Goal: Transaction & Acquisition: Subscribe to service/newsletter

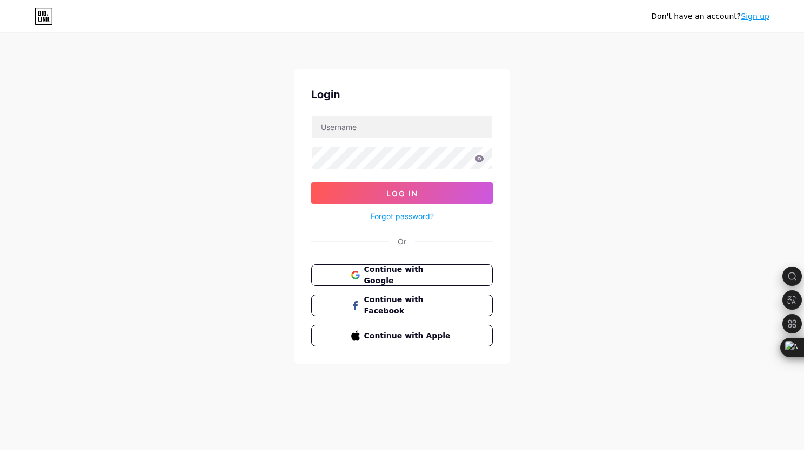
type input "[EMAIL_ADDRESS][DOMAIN_NAME]"
click at [311, 183] on button "Log In" at bounding box center [401, 194] width 181 height 22
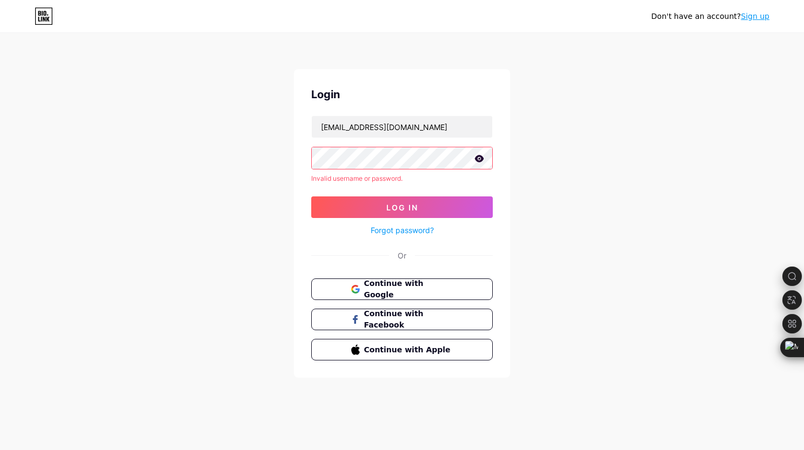
click at [758, 14] on link "Sign up" at bounding box center [754, 16] width 29 height 9
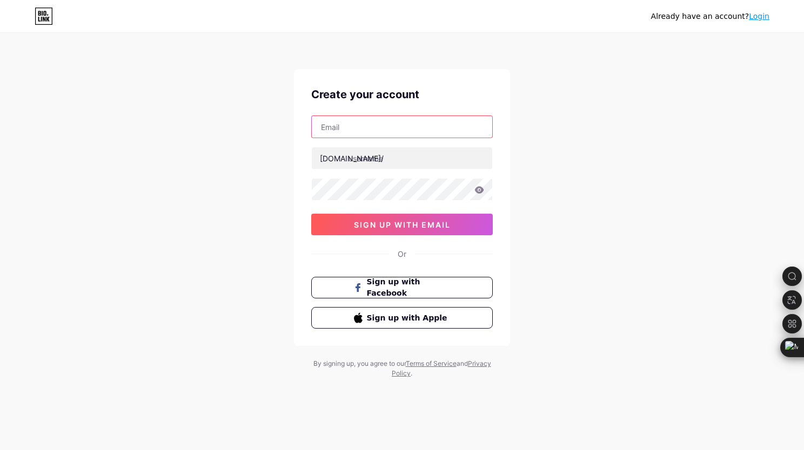
click at [384, 126] on input "text" at bounding box center [402, 127] width 180 height 22
type input "[EMAIL_ADDRESS][DOMAIN_NAME]"
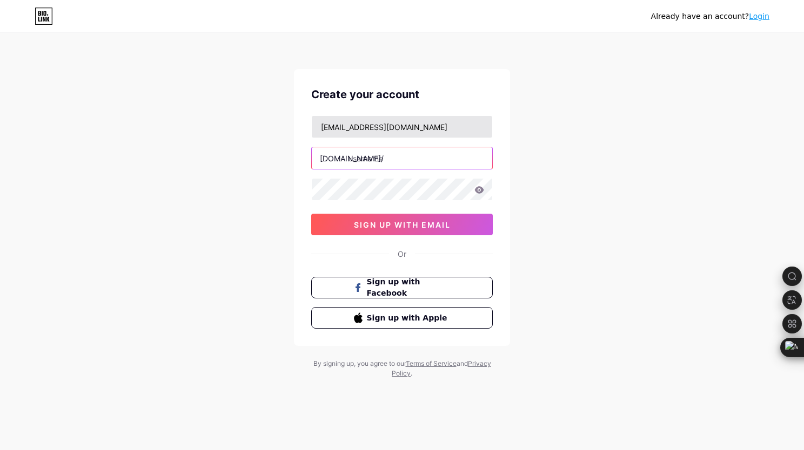
type input "asalomeri"
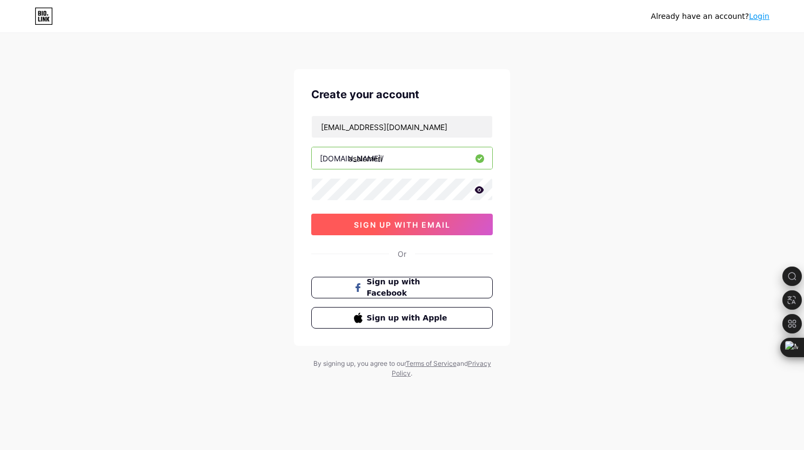
click at [407, 221] on span "sign up with email" at bounding box center [402, 224] width 97 height 9
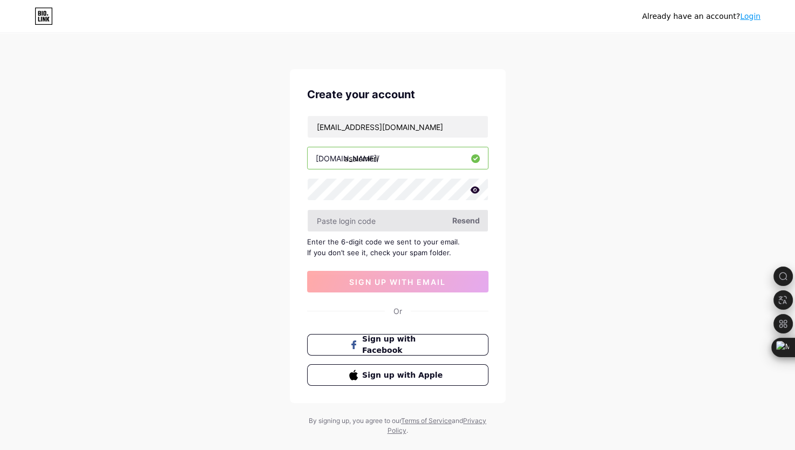
click at [406, 225] on input "text" at bounding box center [398, 221] width 180 height 22
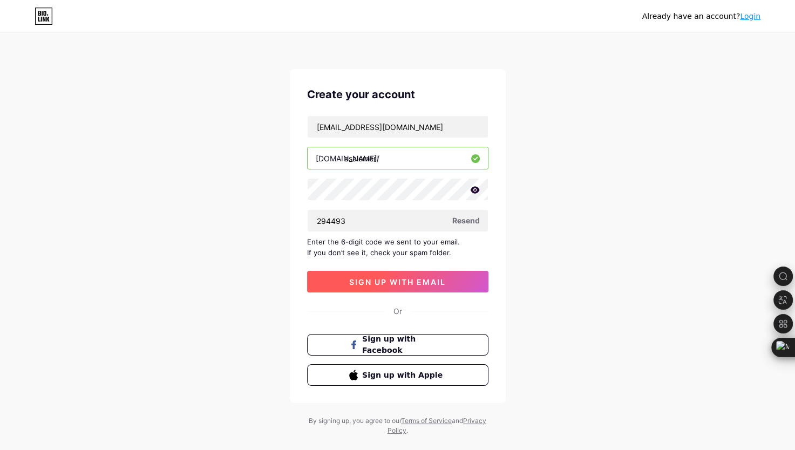
type input "294493"
click at [408, 281] on span "sign up with email" at bounding box center [397, 282] width 97 height 9
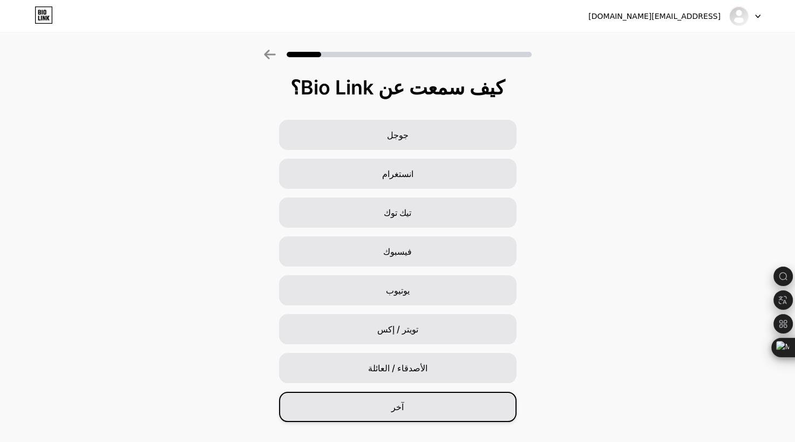
click at [389, 405] on div "آخر" at bounding box center [398, 407] width 238 height 30
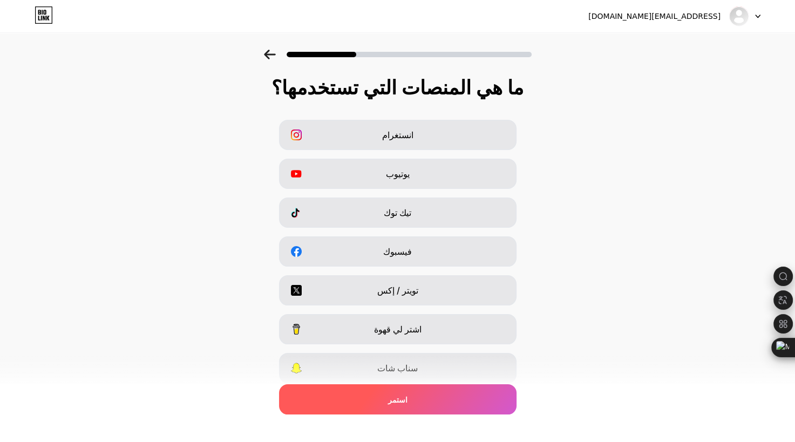
click at [381, 396] on div "استمر" at bounding box center [398, 399] width 238 height 30
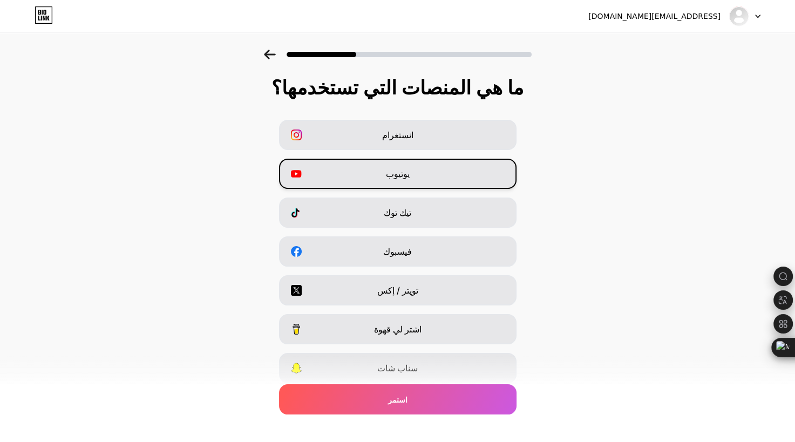
click at [398, 170] on span "يوتيوب" at bounding box center [398, 173] width 24 height 13
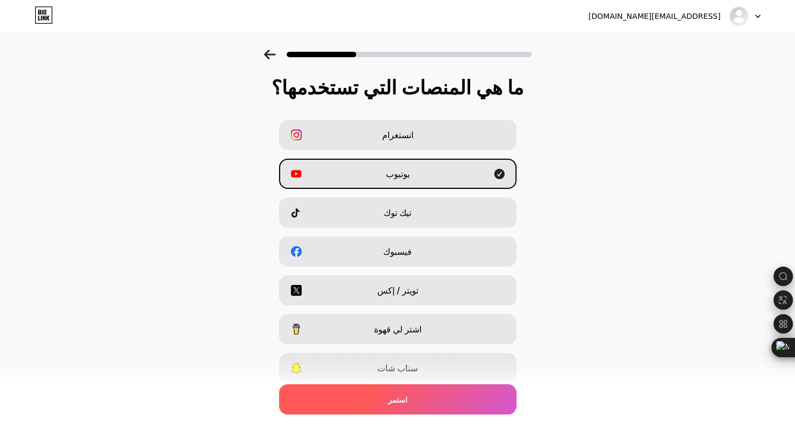
click at [404, 395] on span "استمر" at bounding box center [397, 399] width 19 height 11
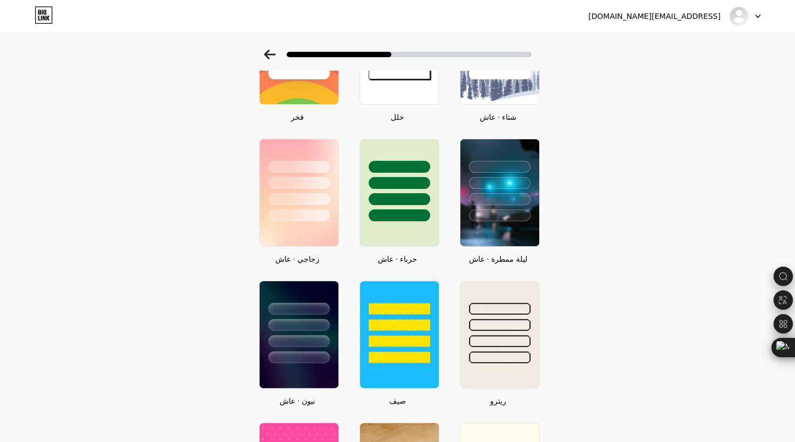
scroll to position [324, 0]
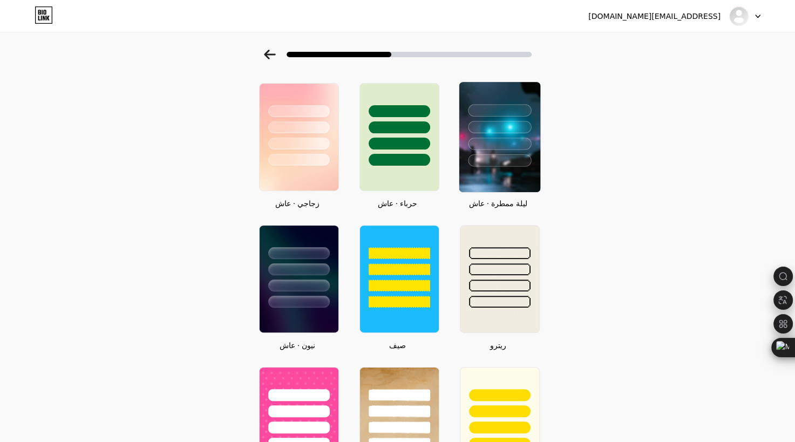
click at [500, 132] on div at bounding box center [499, 124] width 81 height 85
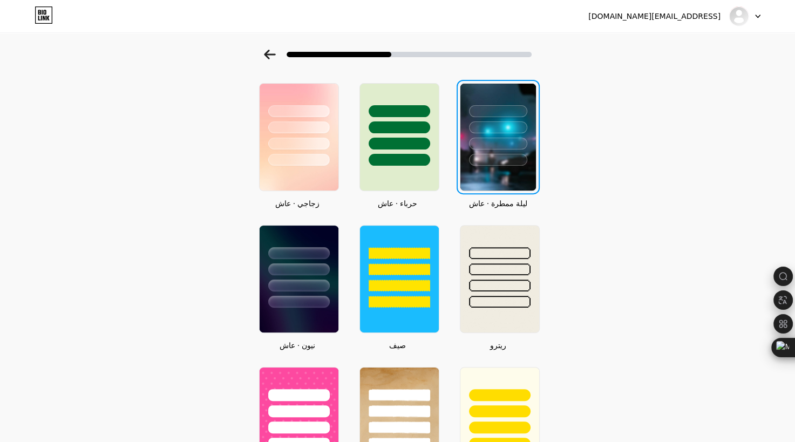
scroll to position [0, 0]
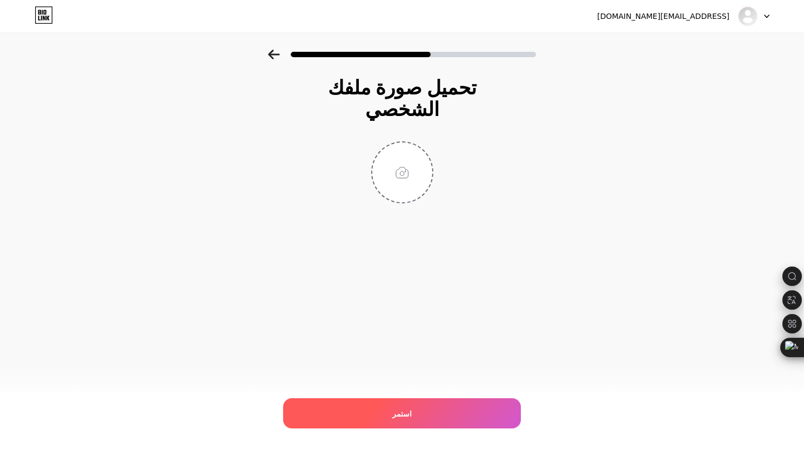
click at [410, 409] on div "استمر" at bounding box center [402, 414] width 238 height 30
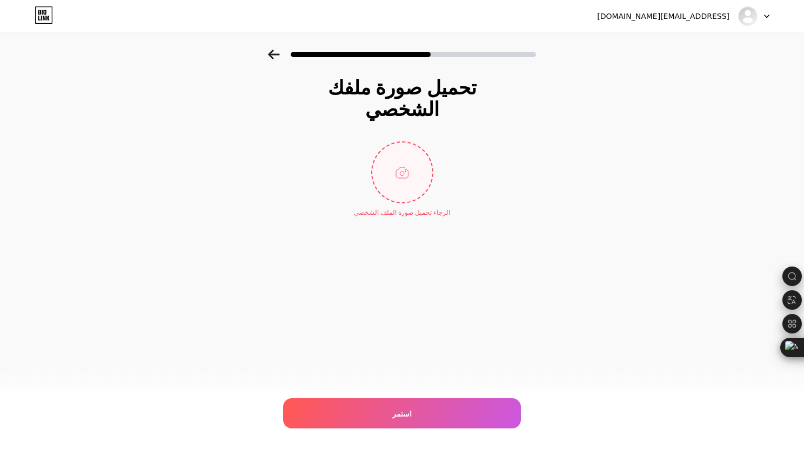
click at [401, 144] on input "file" at bounding box center [402, 173] width 60 height 60
type input "C:\fakepath\من دون عنوان.png"
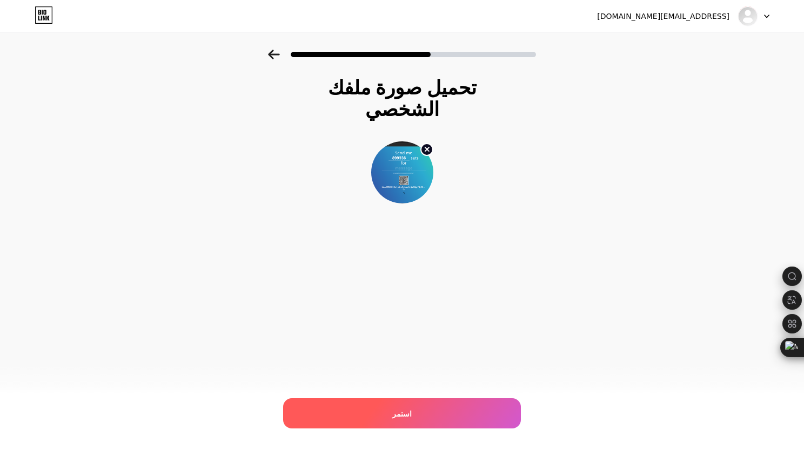
click at [380, 404] on div "استمر" at bounding box center [402, 414] width 238 height 30
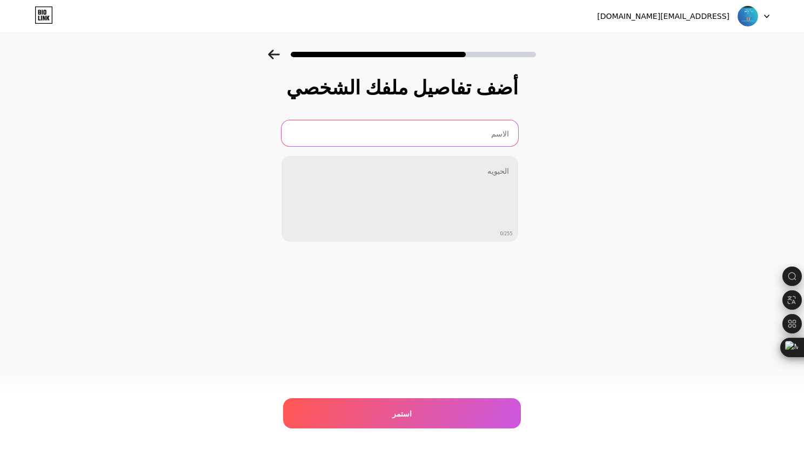
click at [490, 130] on input "text" at bounding box center [399, 133] width 237 height 26
type input "ahmd alamiri"
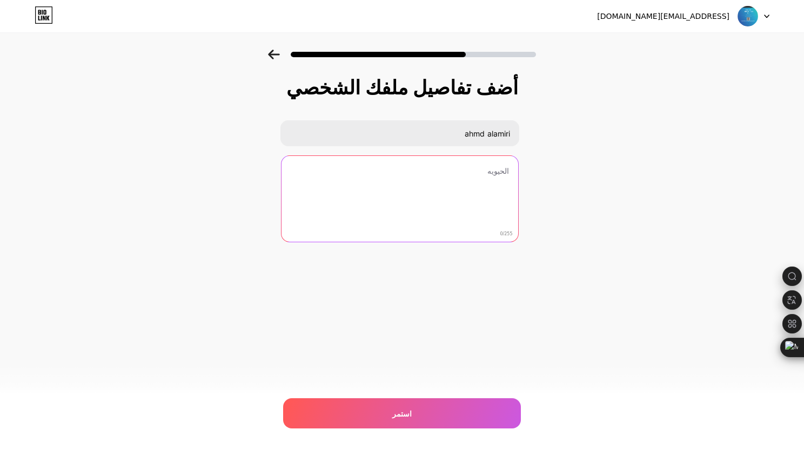
click at [483, 179] on textarea at bounding box center [399, 199] width 237 height 87
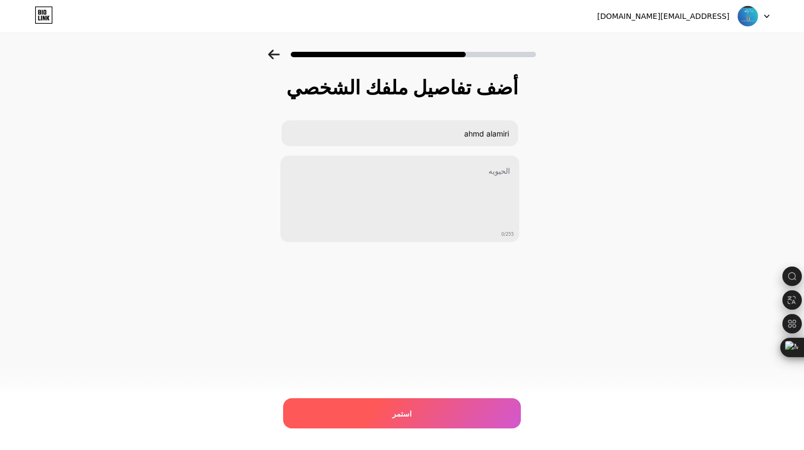
click at [372, 419] on div "استمر" at bounding box center [402, 414] width 238 height 30
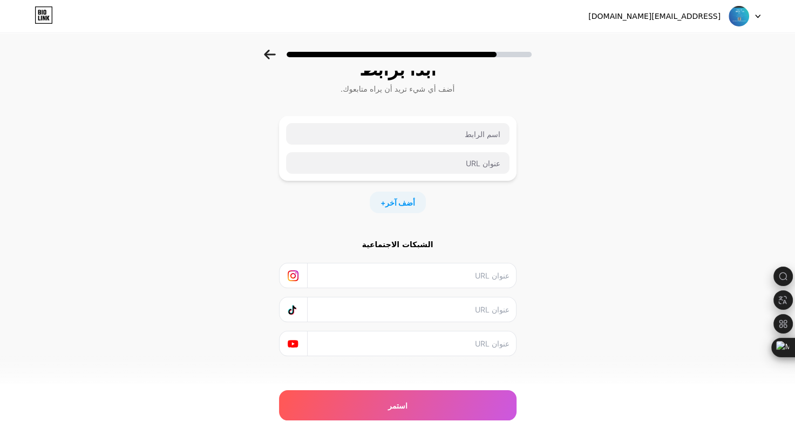
scroll to position [29, 0]
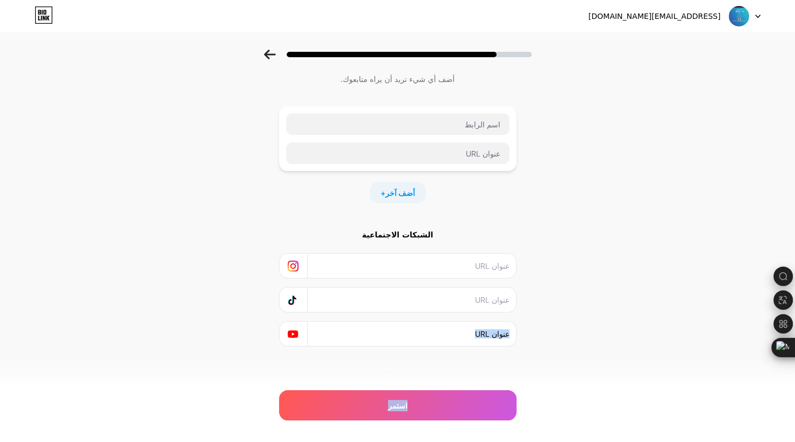
drag, startPoint x: 367, startPoint y: 401, endPoint x: 328, endPoint y: 386, distance: 41.7
click at [328, 386] on div "ابدأ برابط أضف أي شيء تريد أن يراه متابعوك. + أضف آخر الشبكات الاجتماعية استمر …" at bounding box center [398, 224] width 238 height 353
click at [23, 408] on div "[EMAIL_ADDRESS][DOMAIN_NAME] Logout Link Copied ابدأ برابط أضف أي شيء تريد أن ي…" at bounding box center [397, 207] width 795 height 472
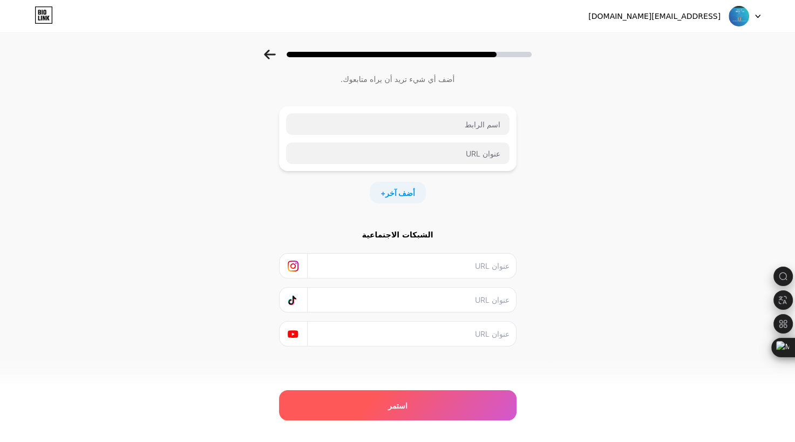
click at [307, 409] on div "استمر" at bounding box center [398, 405] width 238 height 30
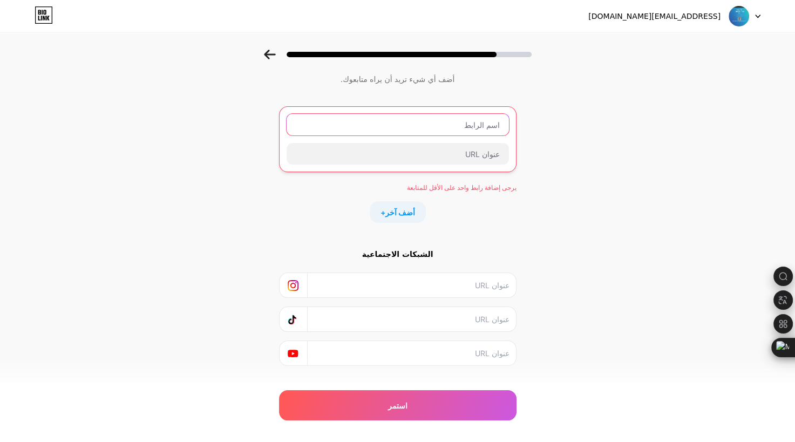
click at [465, 118] on input "text" at bounding box center [398, 125] width 222 height 22
click at [757, 15] on icon at bounding box center [757, 17] width 5 height 4
click at [756, 12] on div at bounding box center [745, 15] width 31 height 19
click at [50, 14] on icon at bounding box center [44, 14] width 18 height 17
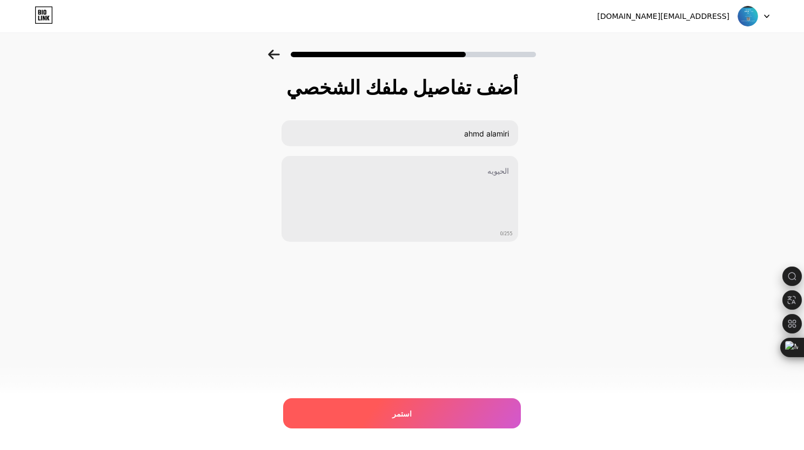
click at [375, 416] on div "استمر" at bounding box center [402, 414] width 238 height 30
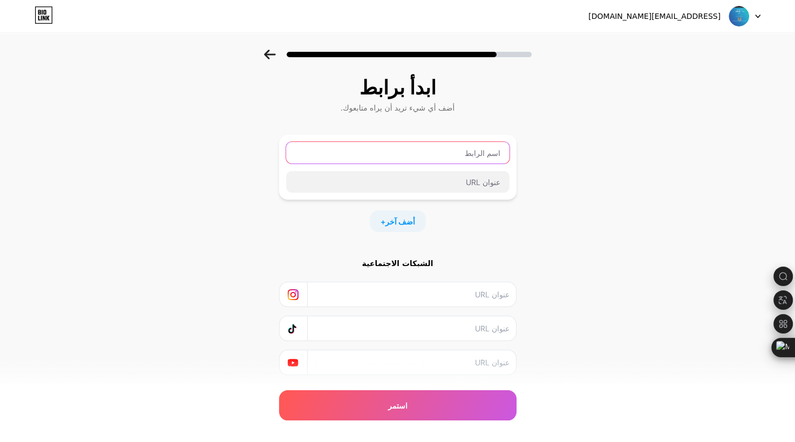
click at [443, 157] on input "text" at bounding box center [398, 153] width 224 height 22
paste input "[URL][DOMAIN_NAME]"
type input "[URL][DOMAIN_NAME]"
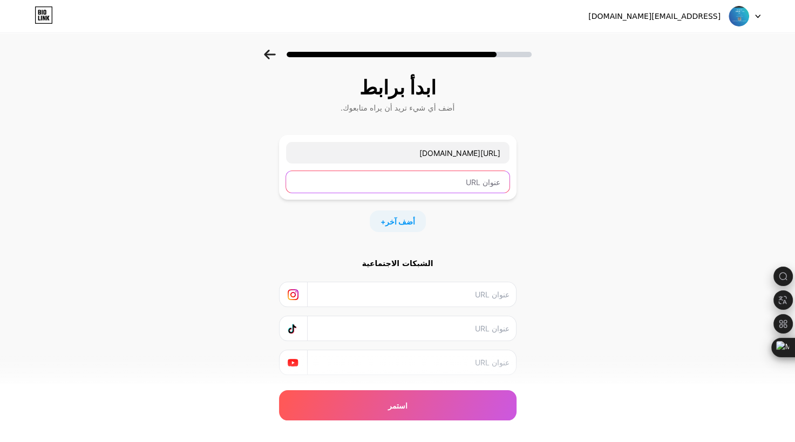
scroll to position [0, 0]
paste input "[URL][DOMAIN_NAME]"
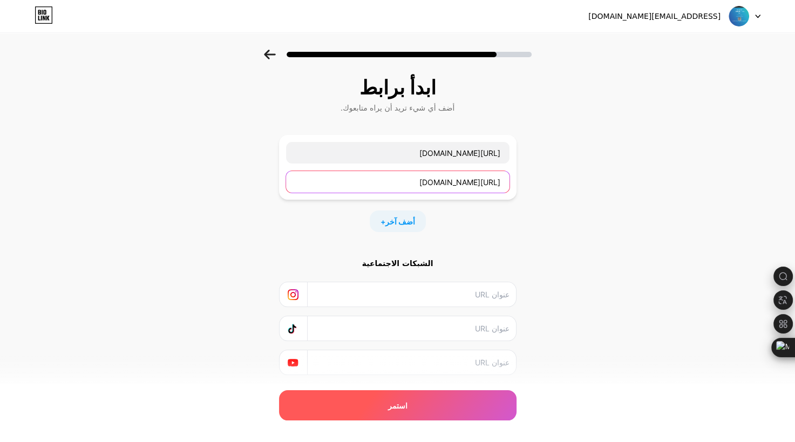
type input "[URL][DOMAIN_NAME]"
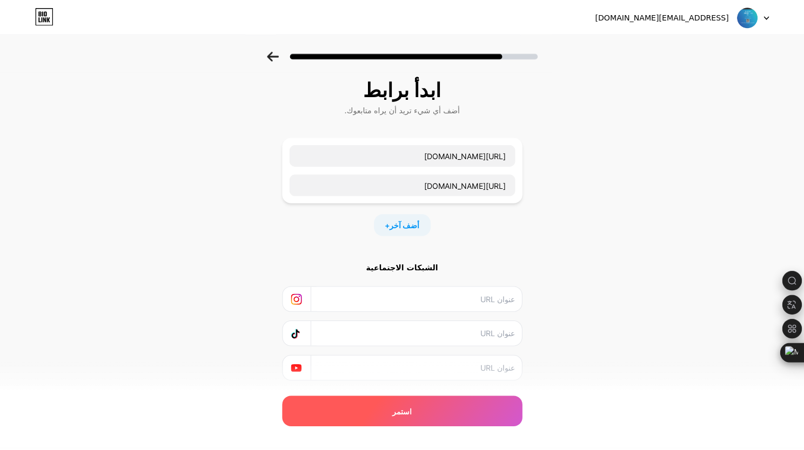
scroll to position [0, 0]
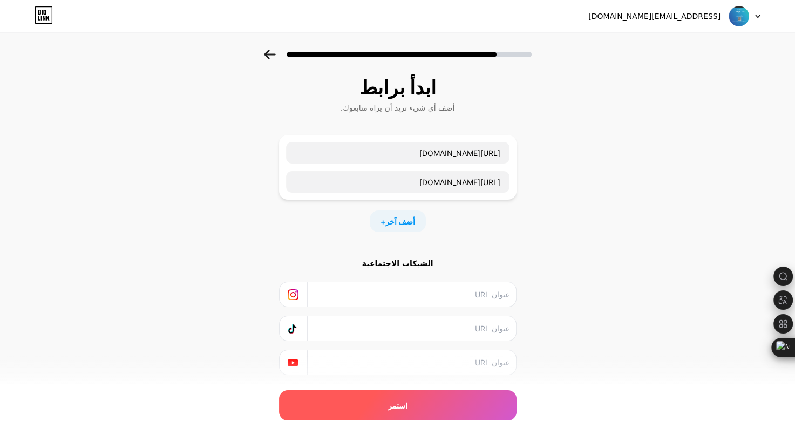
click at [389, 408] on div "استمر" at bounding box center [398, 405] width 238 height 30
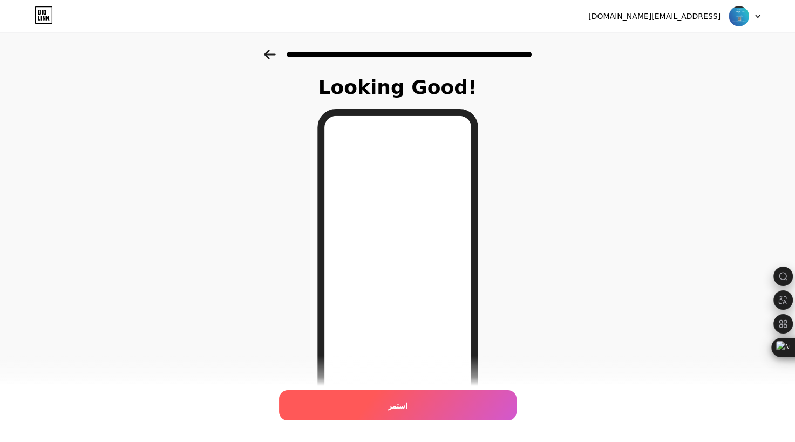
click at [399, 402] on span "استمر" at bounding box center [397, 405] width 19 height 11
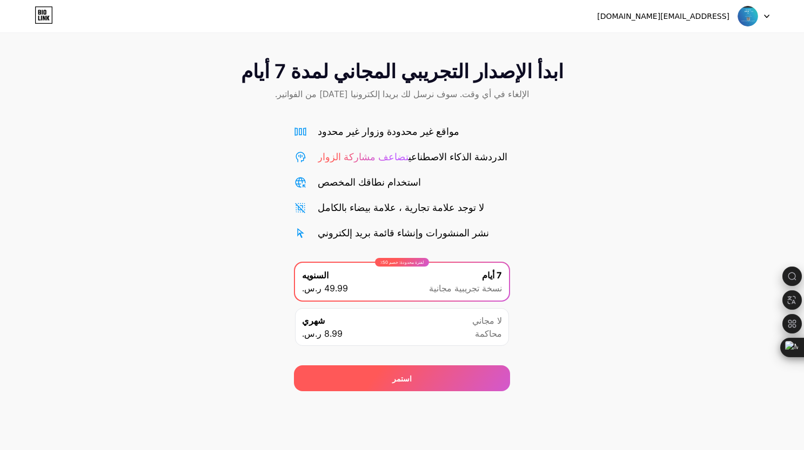
click at [386, 377] on div "استمر" at bounding box center [402, 379] width 216 height 26
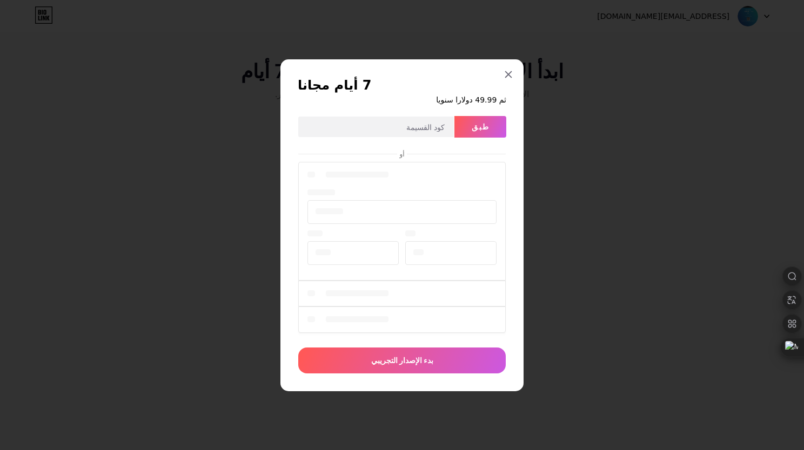
click at [504, 161] on div at bounding box center [401, 248] width 207 height 177
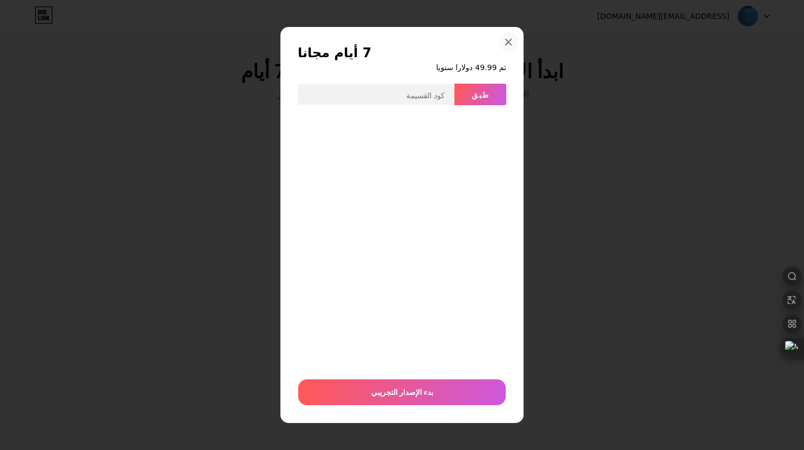
click at [511, 33] on div at bounding box center [507, 41] width 19 height 19
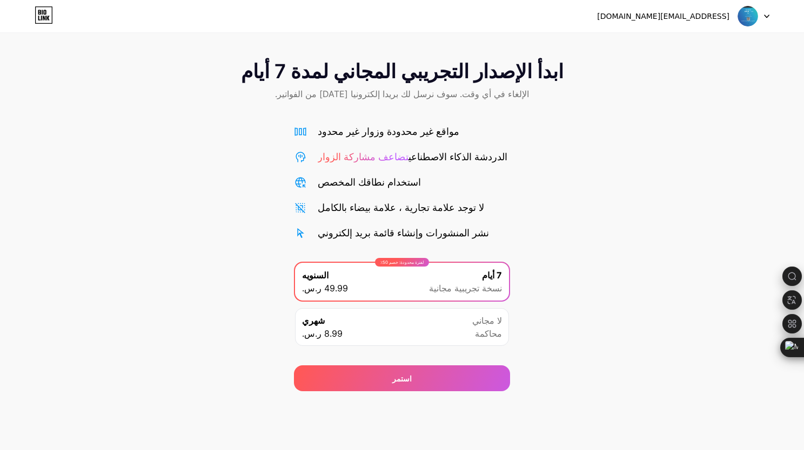
click at [416, 329] on div "شهري 8.99 ر.س. لا مجاني محاكمة" at bounding box center [402, 327] width 214 height 38
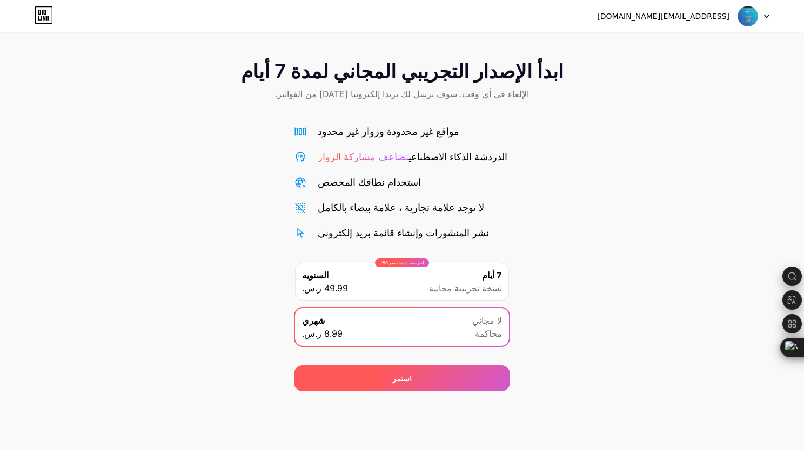
click at [414, 381] on div "استمر" at bounding box center [402, 379] width 216 height 26
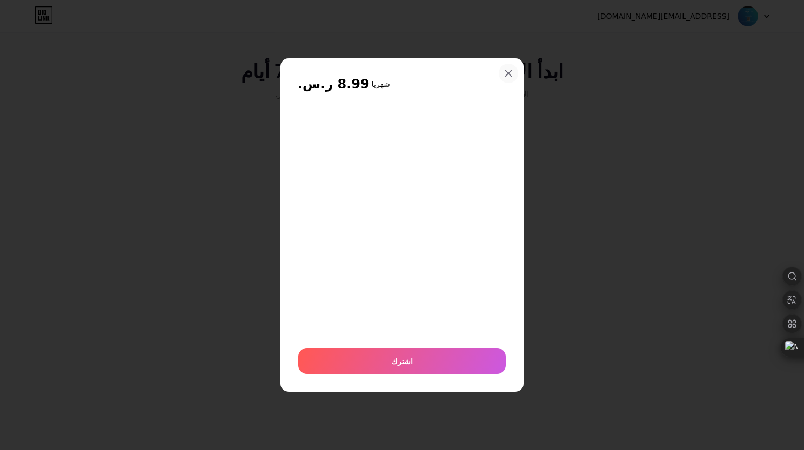
click at [510, 70] on icon at bounding box center [508, 73] width 9 height 9
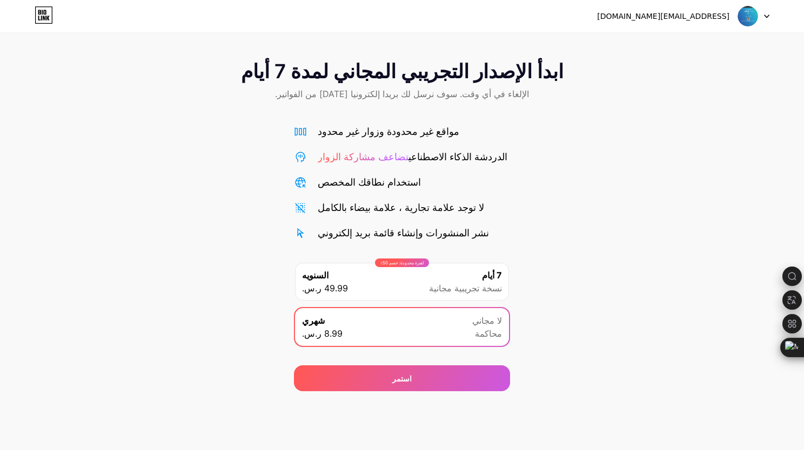
click at [238, 175] on div "ابدأ الإصدار التجريبي المجاني لمدة 7 أيام الإلغاء في أي وقت. سوف نرسل لك بريدا …" at bounding box center [402, 221] width 804 height 342
click at [34, 14] on div "[EMAIL_ADDRESS][DOMAIN_NAME] الخروج" at bounding box center [402, 15] width 804 height 19
drag, startPoint x: 88, startPoint y: 21, endPoint x: 58, endPoint y: 17, distance: 29.9
click at [87, 21] on div "[EMAIL_ADDRESS][DOMAIN_NAME] الخروج" at bounding box center [402, 15] width 804 height 19
click at [42, 13] on icon at bounding box center [42, 12] width 1 height 5
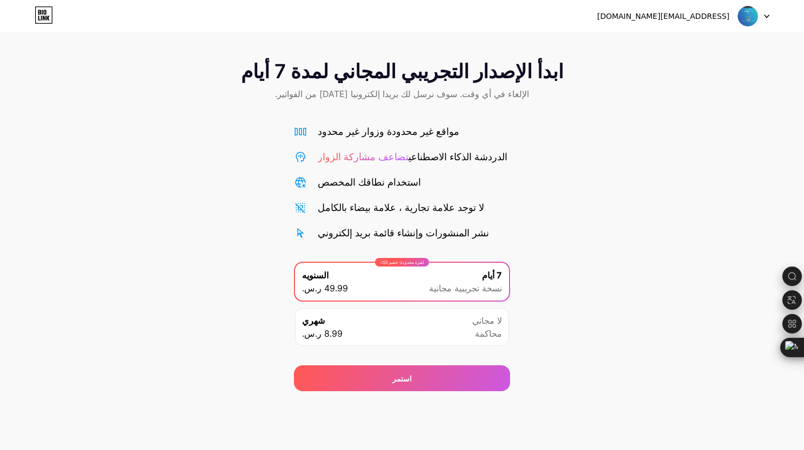
click at [755, 8] on span at bounding box center [747, 16] width 21 height 21
click at [748, 49] on li "[DEMOGRAPHIC_DATA]" at bounding box center [701, 44] width 134 height 29
